Goal: Transaction & Acquisition: Purchase product/service

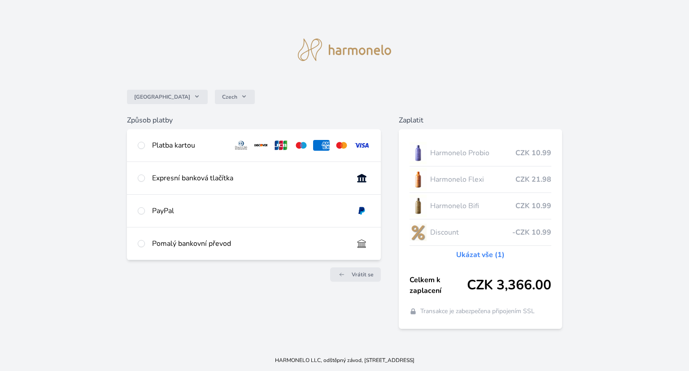
click at [211, 177] on div "Expresní banková tlačítka" at bounding box center [249, 178] width 194 height 11
radio input "true"
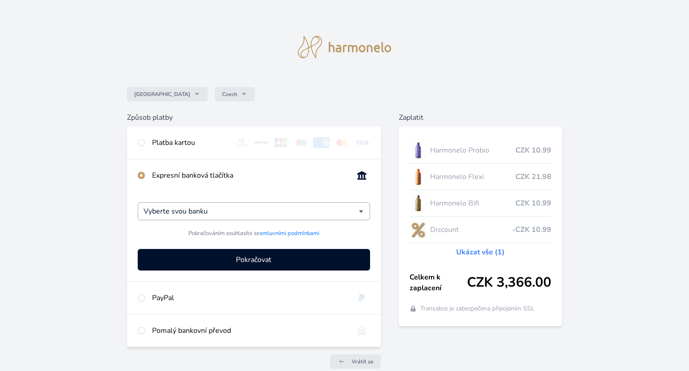
click at [364, 210] on div "Vyberte svou banku" at bounding box center [254, 211] width 232 height 18
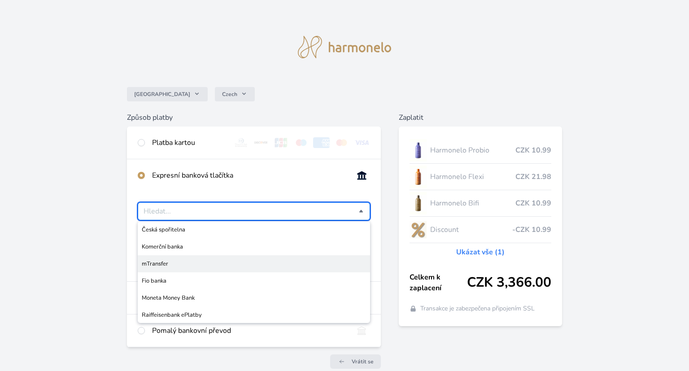
click at [221, 267] on span "mTransfer" at bounding box center [254, 263] width 224 height 9
type input "mTransfer"
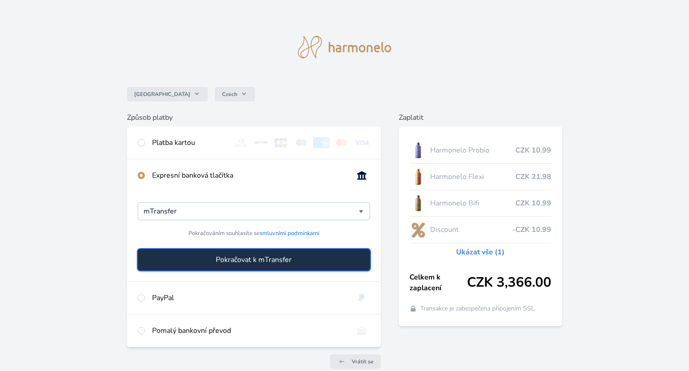
click at [256, 263] on span "Pokračovat k mTransfer" at bounding box center [254, 259] width 76 height 11
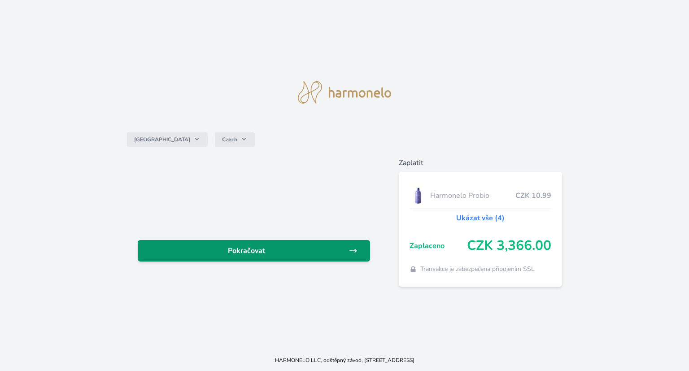
click at [256, 259] on link "Pokračovat" at bounding box center [254, 251] width 232 height 22
